Goal: Transaction & Acquisition: Purchase product/service

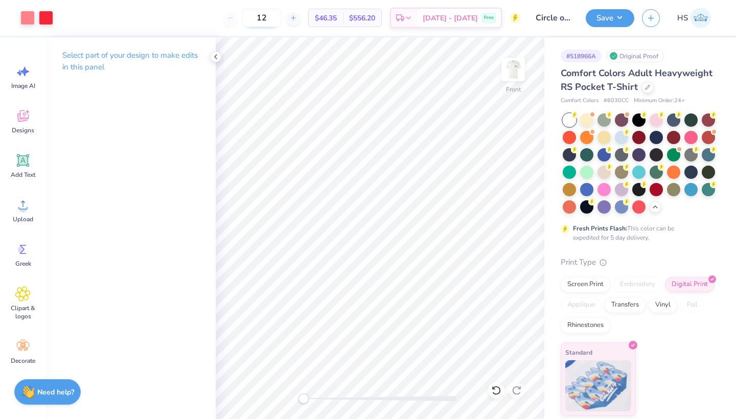
click at [282, 22] on input "12" at bounding box center [262, 18] width 40 height 18
type input "100"
drag, startPoint x: 284, startPoint y: 19, endPoint x: 236, endPoint y: 19, distance: 47.6
click at [236, 19] on div "100" at bounding box center [256, 18] width 77 height 18
click at [512, 77] on img at bounding box center [513, 69] width 41 height 41
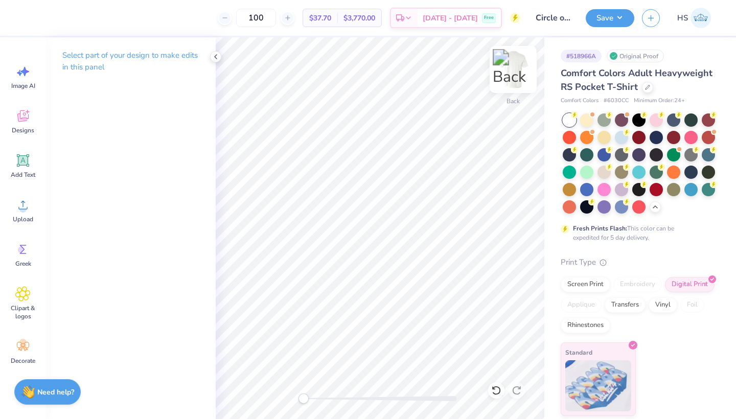
click at [517, 68] on img at bounding box center [513, 69] width 41 height 41
click at [516, 71] on img at bounding box center [513, 69] width 41 height 41
click at [22, 213] on div "Upload" at bounding box center [23, 210] width 37 height 38
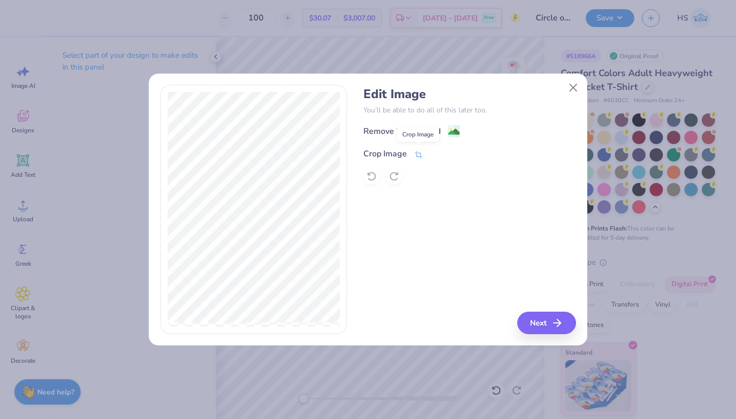
click at [418, 153] on icon at bounding box center [418, 154] width 9 height 9
click at [447, 217] on div "Edit Image You’ll be able to do all of this later too. Remove Background Crop I…" at bounding box center [470, 210] width 212 height 250
click at [435, 152] on icon at bounding box center [436, 153] width 6 height 6
click at [456, 133] on image at bounding box center [454, 132] width 11 height 11
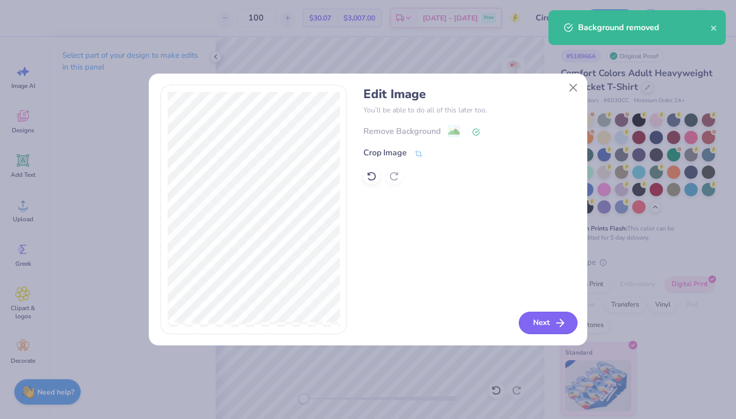
click at [551, 322] on button "Next" at bounding box center [548, 323] width 59 height 23
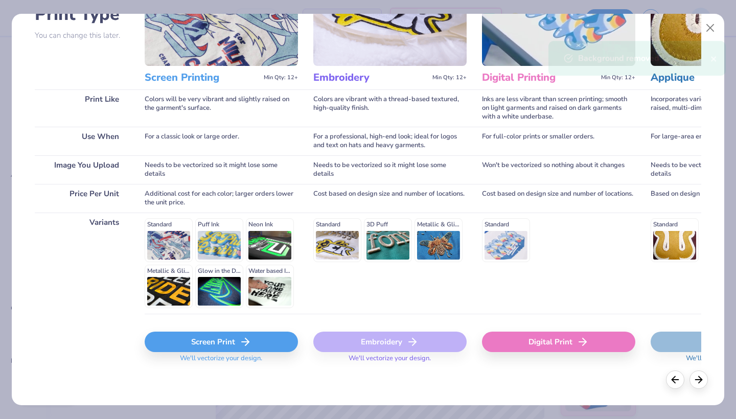
scroll to position [90, 0]
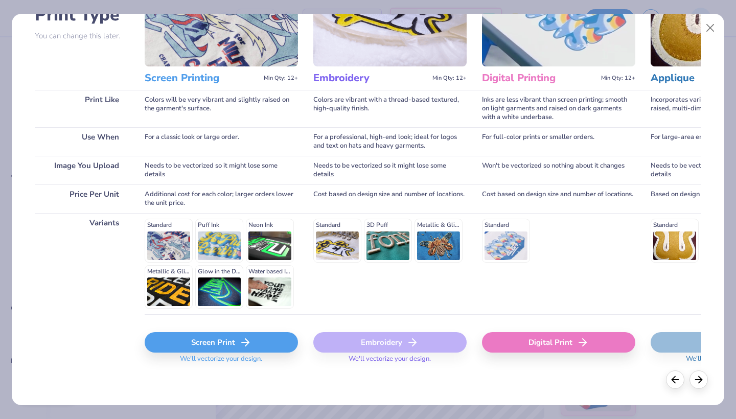
click at [243, 341] on icon at bounding box center [245, 343] width 12 height 12
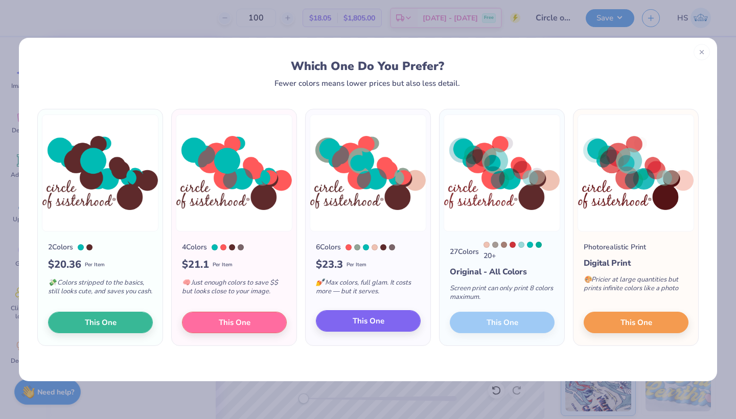
click at [353, 324] on span "This One" at bounding box center [369, 322] width 32 height 12
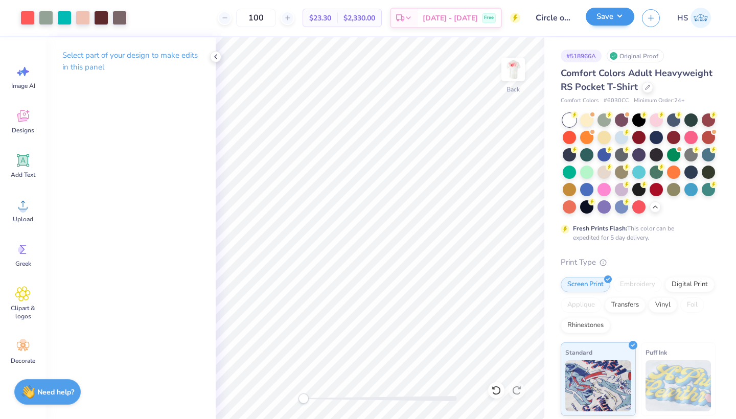
click at [611, 16] on button "Save" at bounding box center [610, 17] width 49 height 18
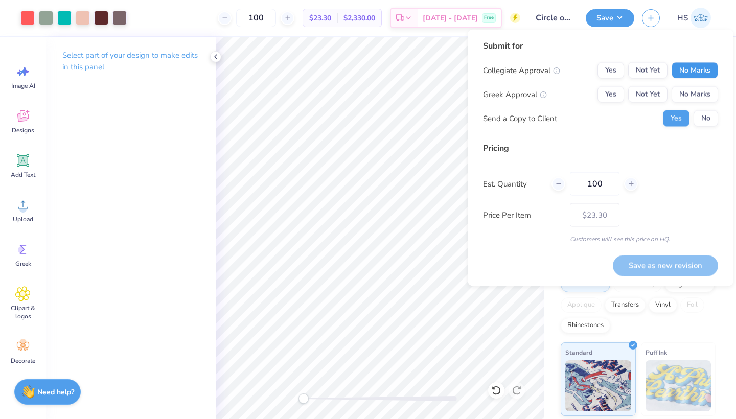
click at [690, 70] on button "No Marks" at bounding box center [695, 70] width 47 height 16
click at [643, 87] on button "Not Yet" at bounding box center [648, 94] width 39 height 16
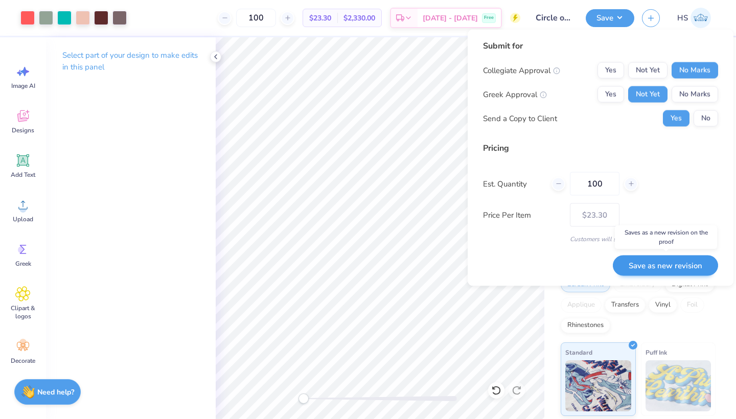
click at [648, 271] on button "Save as new revision" at bounding box center [665, 265] width 105 height 21
type input "$23.30"
